Goal: Task Accomplishment & Management: Use online tool/utility

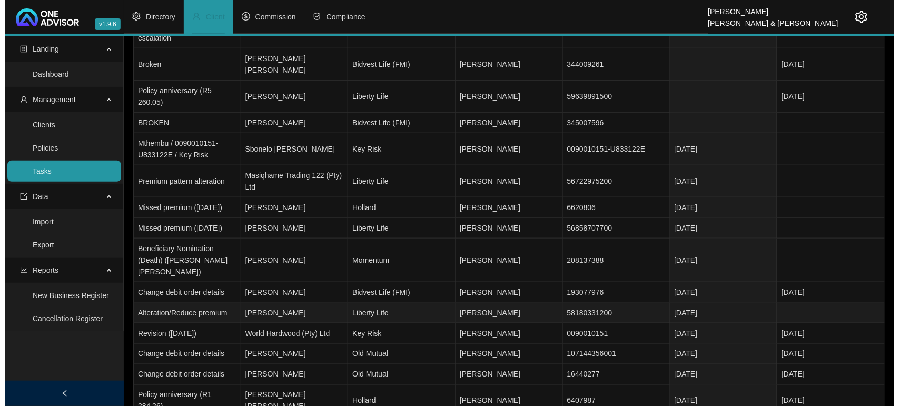
scroll to position [263, 0]
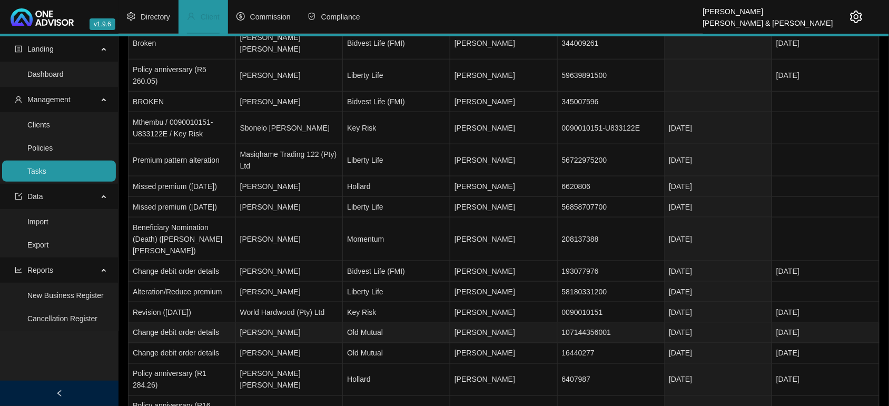
click at [304, 323] on td "[PERSON_NAME]" at bounding box center [289, 333] width 107 height 21
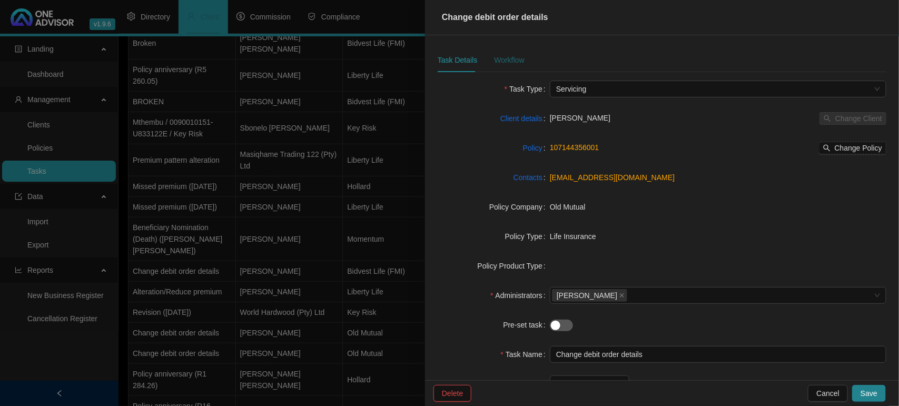
click at [496, 56] on div "Workflow" at bounding box center [509, 60] width 30 height 12
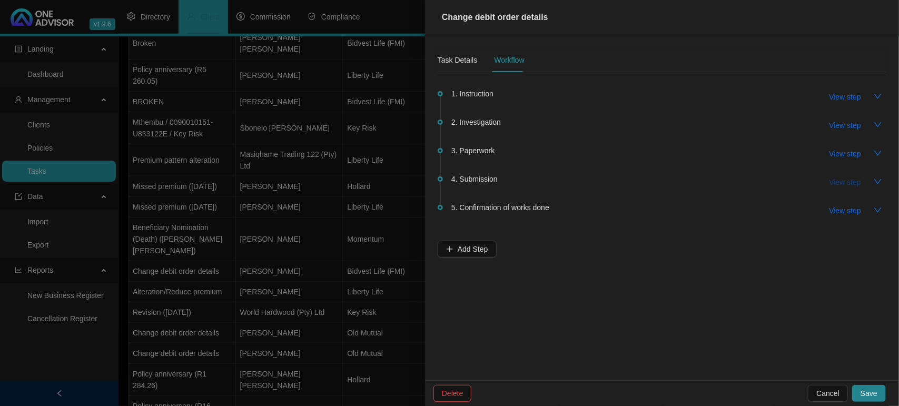
click at [839, 188] on button "View step" at bounding box center [845, 182] width 48 height 17
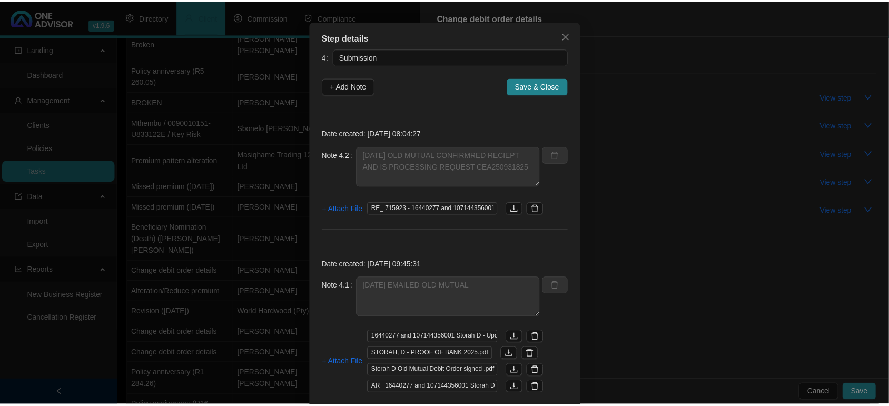
scroll to position [12, 0]
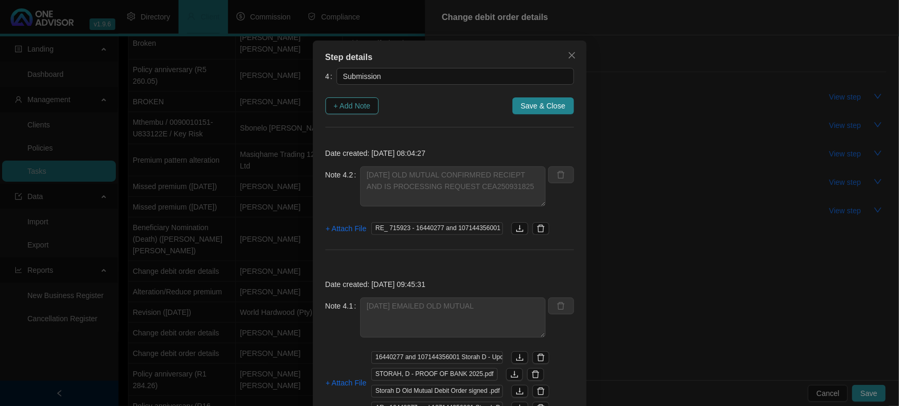
click at [334, 111] on span "+ Add Note" at bounding box center [352, 106] width 37 height 12
type textarea "[DATE] OLD MUTUAL CONFIRMRED RECIEPT AND IS PROCESSING REQUEST CEA250931825"
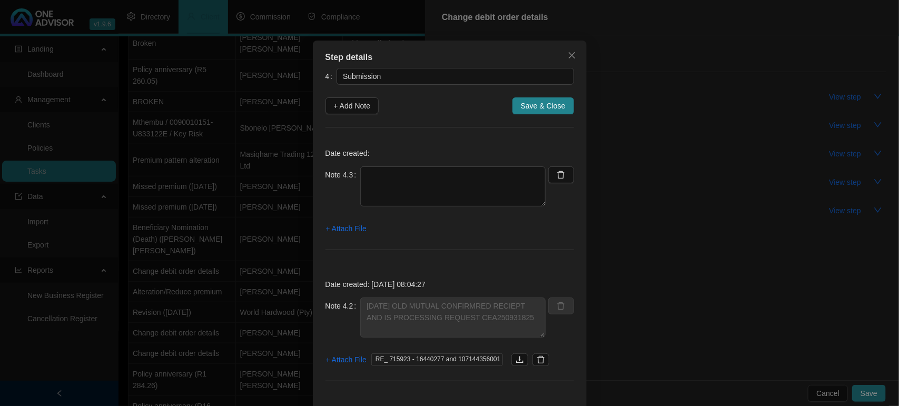
click at [568, 53] on icon "close" at bounding box center [572, 55] width 8 height 8
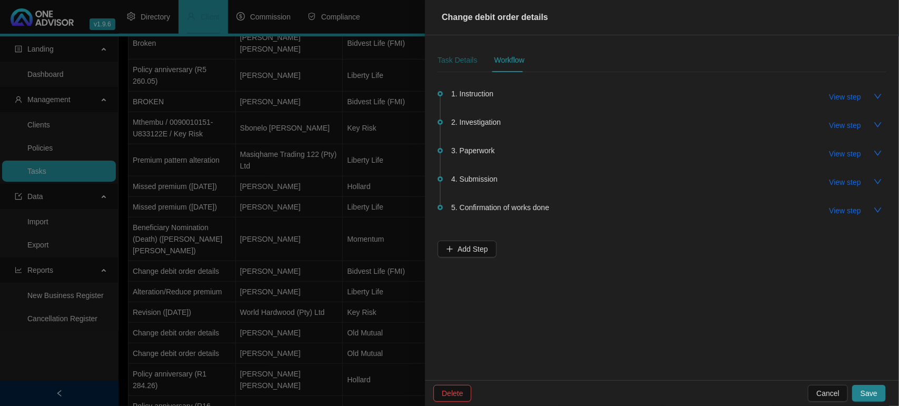
click at [461, 58] on div "Task Details" at bounding box center [456, 60] width 39 height 12
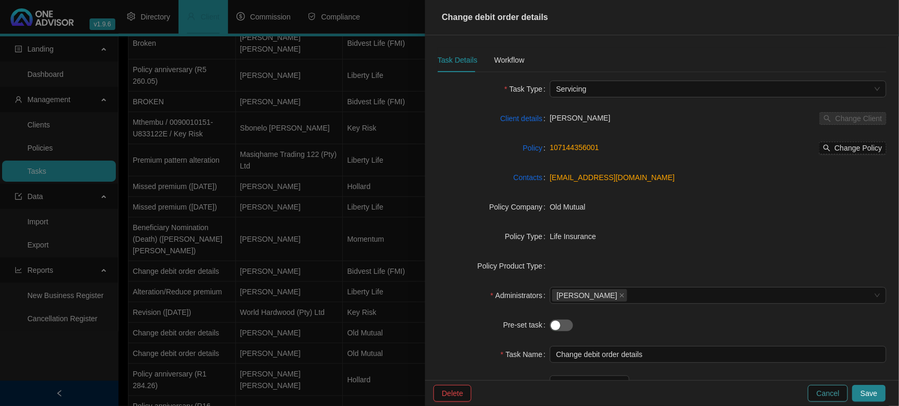
drag, startPoint x: 820, startPoint y: 395, endPoint x: 516, endPoint y: 354, distance: 306.5
click at [820, 395] on span "Cancel" at bounding box center [827, 393] width 23 height 12
